Goal: Task Accomplishment & Management: Use online tool/utility

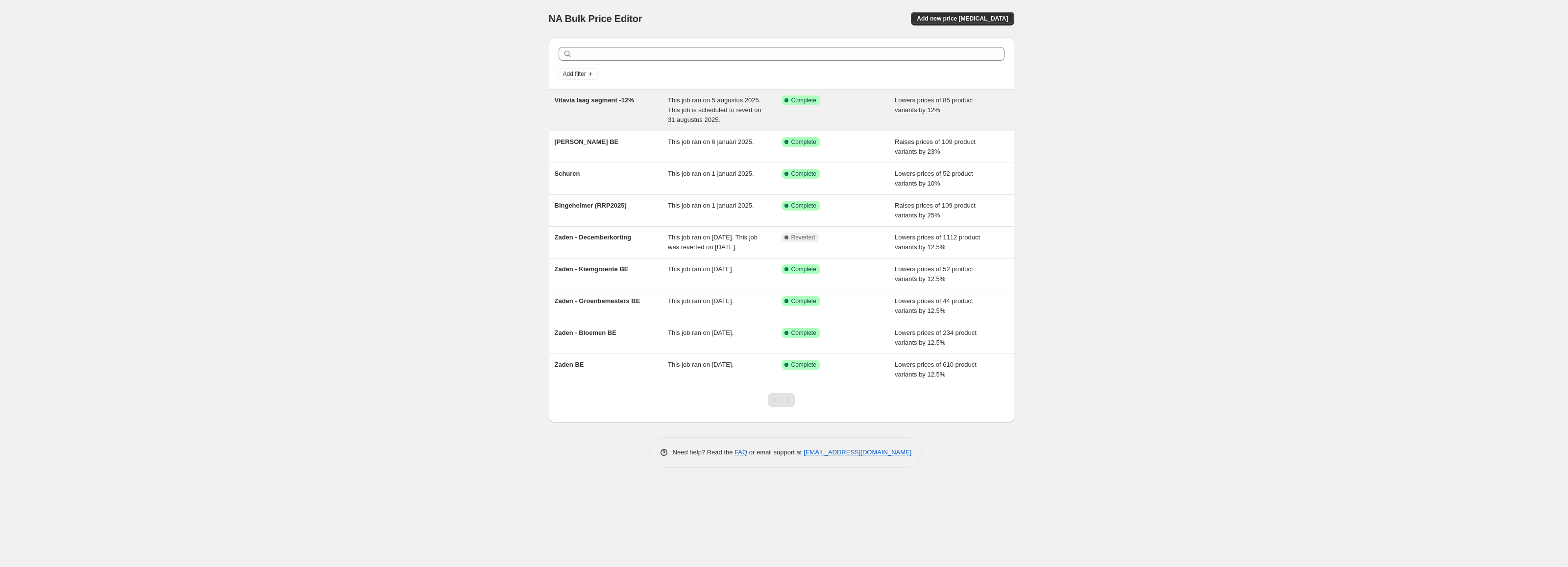
click at [681, 107] on span "This job ran on 5 augustus 2025. This job is scheduled to revert on 31 augustus…" at bounding box center [715, 110] width 94 height 27
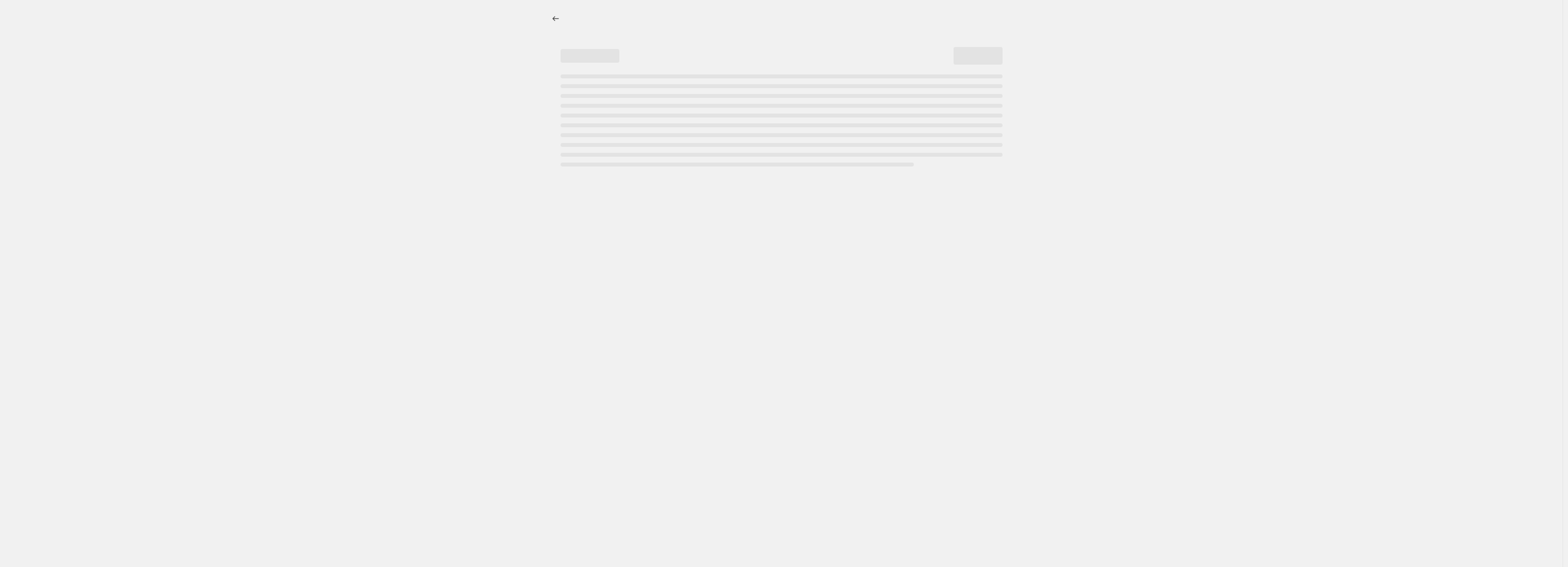
select select "percentage"
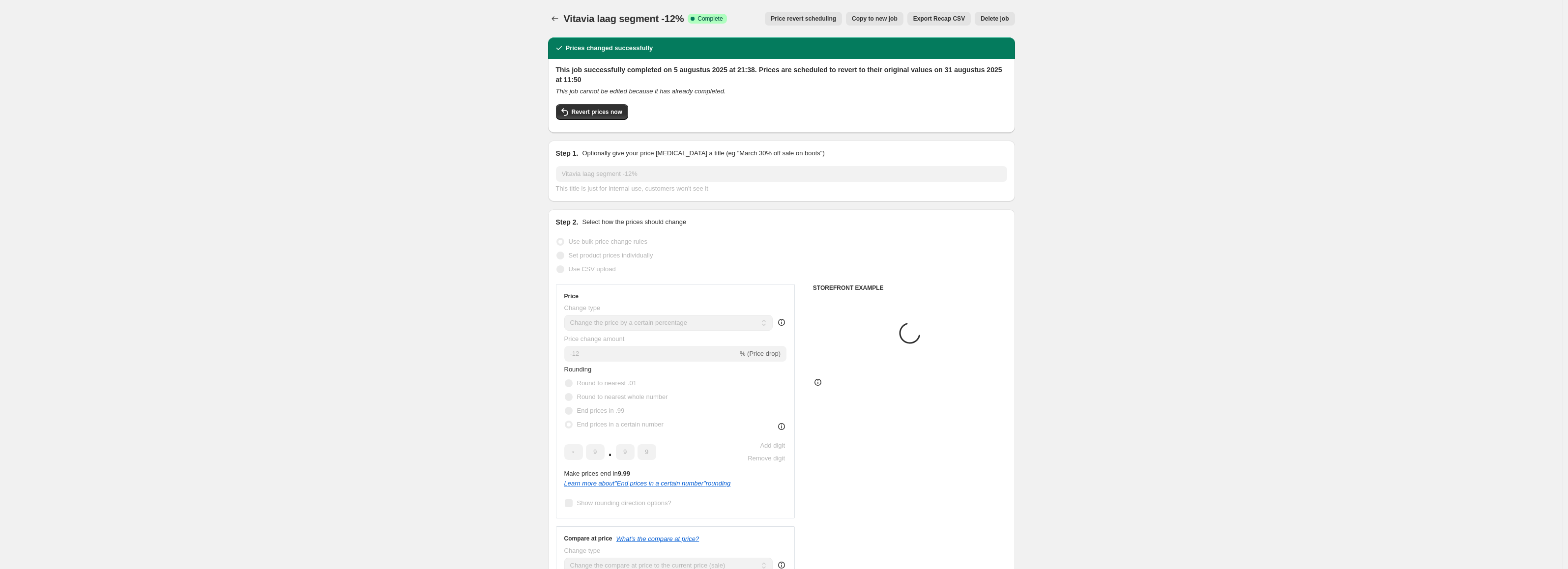
select select "tag"
click at [828, 21] on span "Price revert scheduling" at bounding box center [803, 18] width 65 height 8
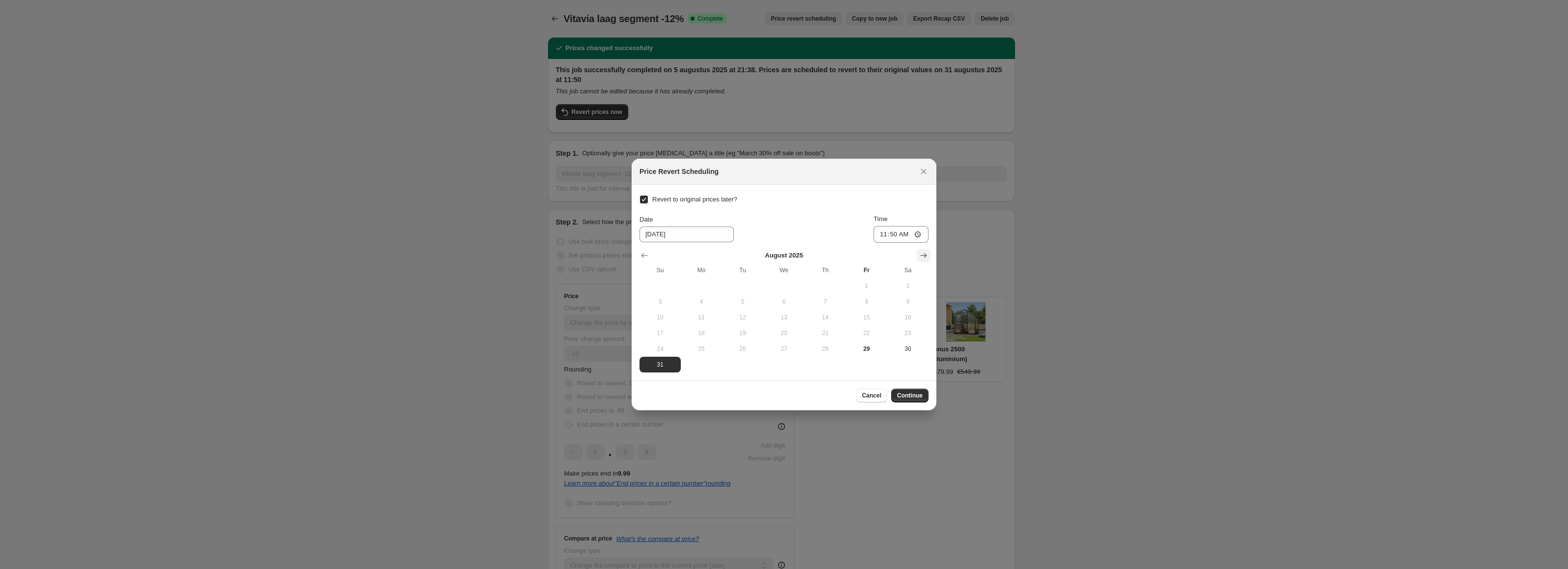
click at [924, 258] on icon "Show next month, September 2025" at bounding box center [924, 256] width 10 height 10
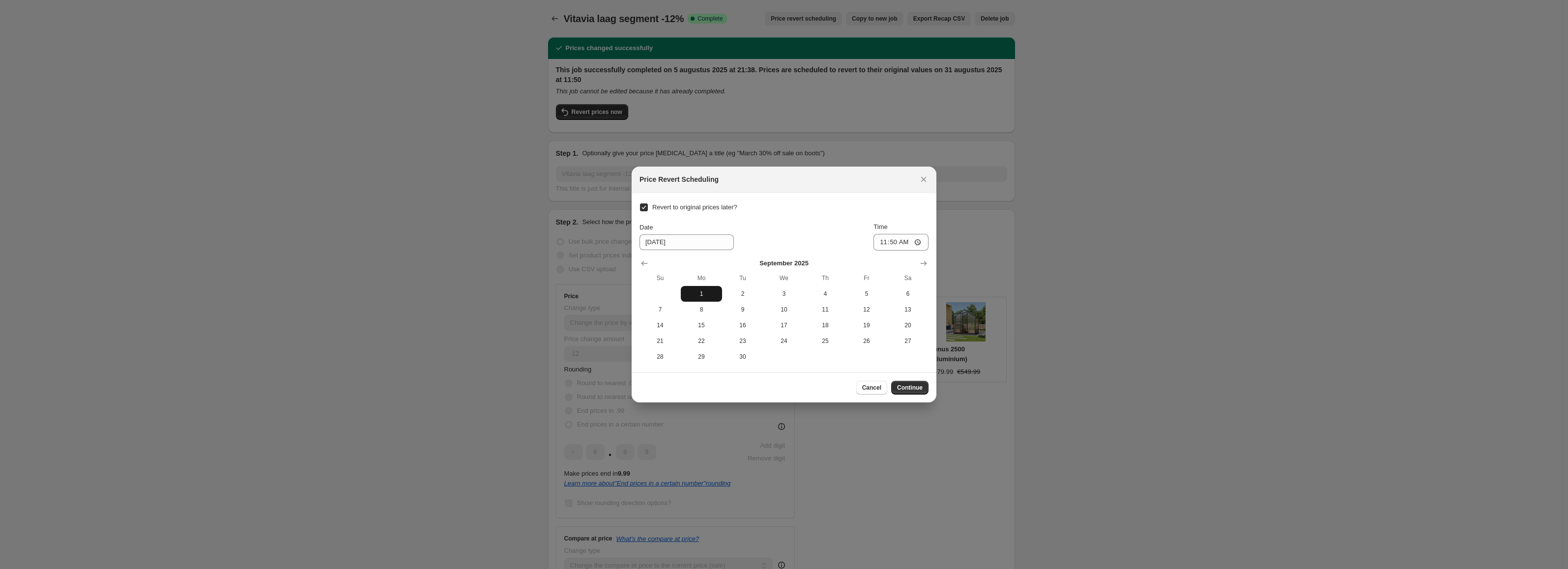
click at [705, 289] on button "1" at bounding box center [702, 294] width 42 height 16
type input "[DATE]"
click at [918, 241] on input "11:50" at bounding box center [901, 242] width 55 height 16
type input "23:55"
click at [808, 215] on div "Revert to original prices later? Date [DATE] Time 23:55 [DATE] Su Mo Tu We Th F…" at bounding box center [783, 282] width 289 height 164
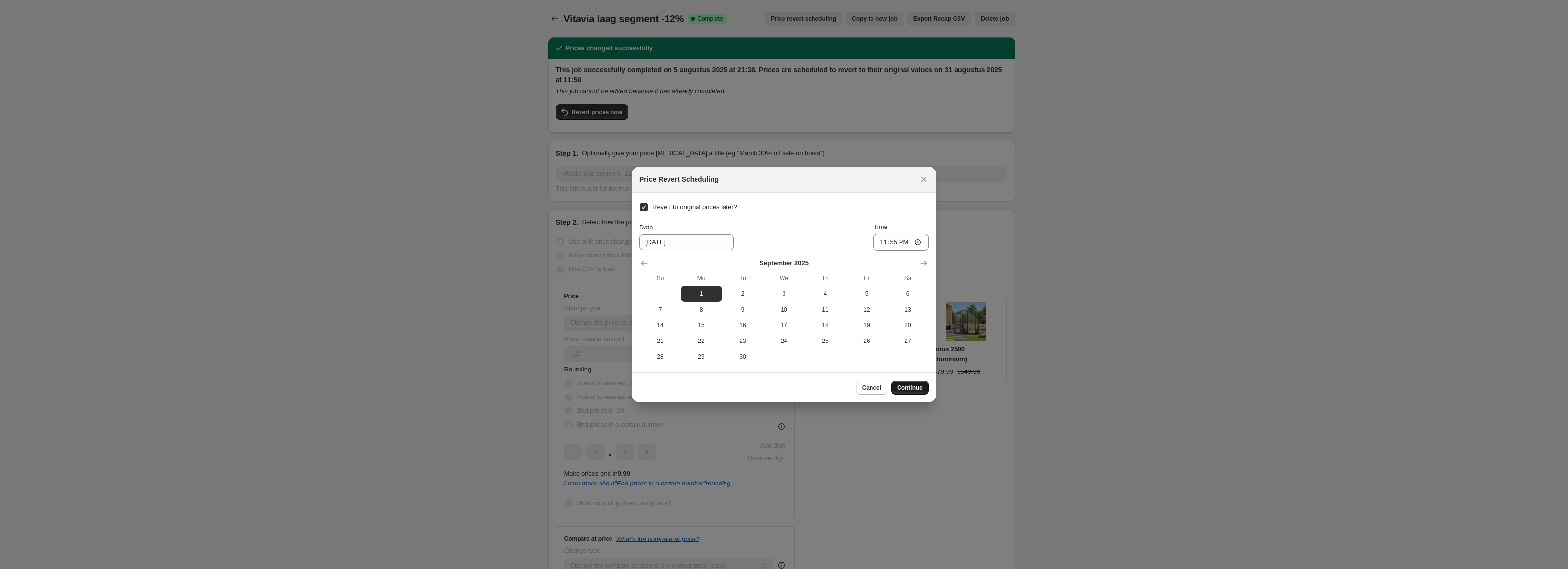
click at [920, 385] on span "Continue" at bounding box center [910, 388] width 26 height 8
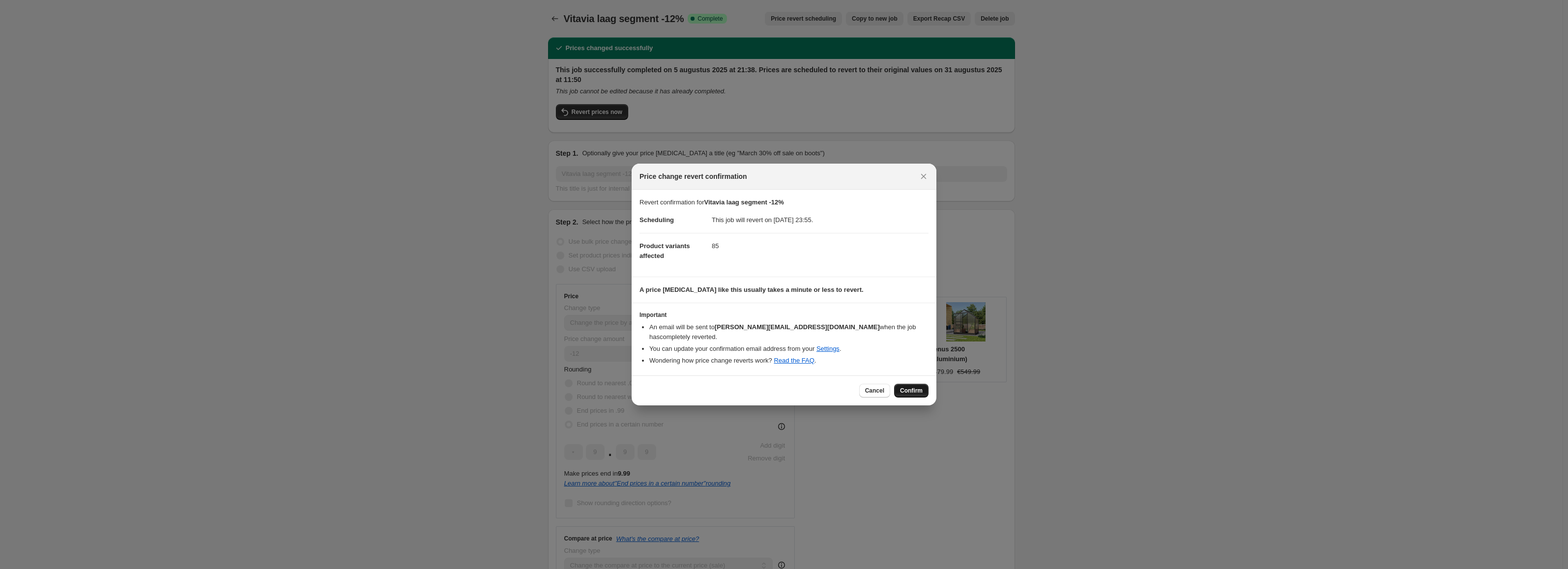
click at [921, 387] on span "Confirm" at bounding box center [911, 391] width 23 height 8
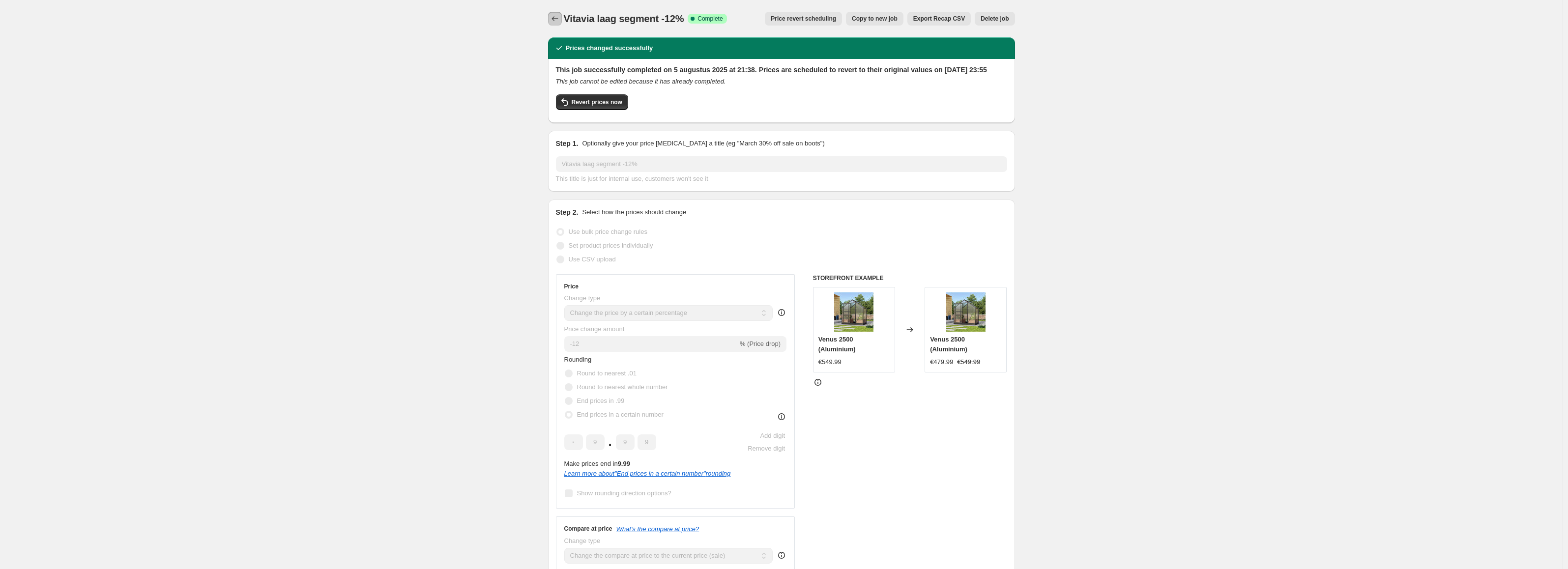
click at [562, 18] on button "Price change jobs" at bounding box center [555, 18] width 14 height 14
